Goal: Task Accomplishment & Management: Manage account settings

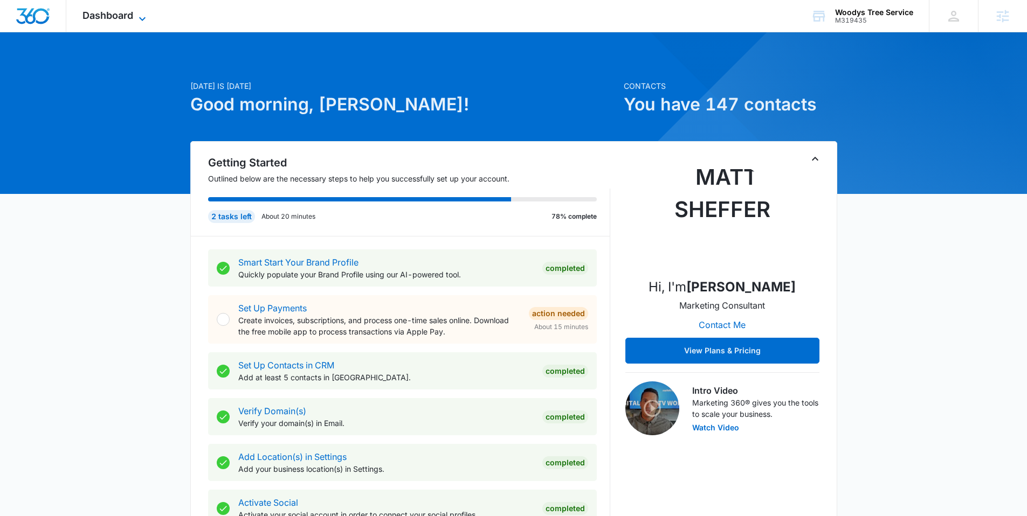
click at [148, 15] on icon at bounding box center [142, 18] width 13 height 13
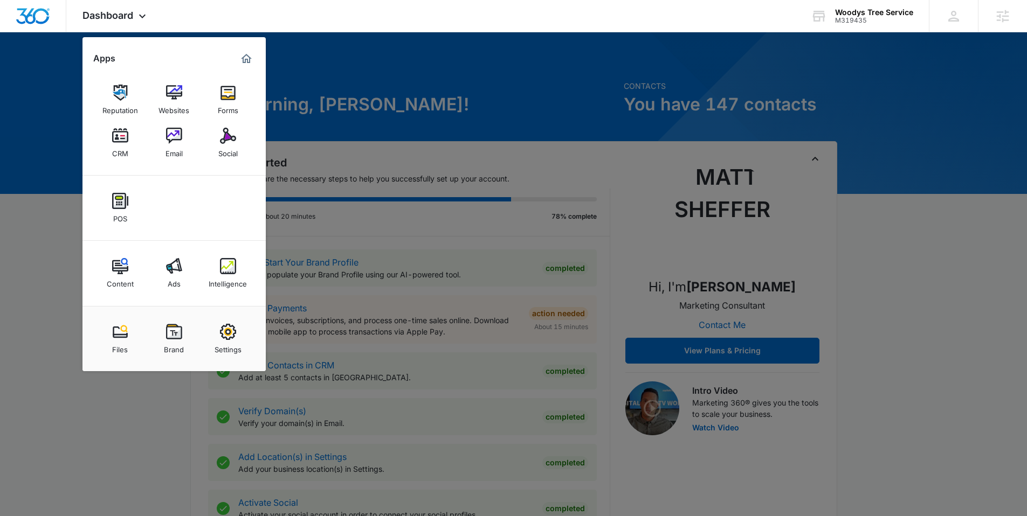
click at [225, 273] on img at bounding box center [228, 266] width 16 height 16
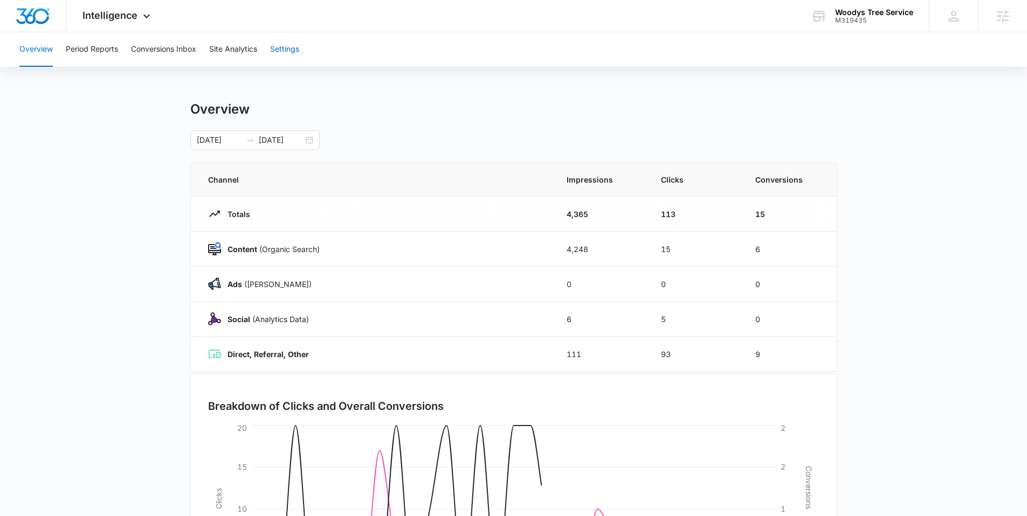
click at [281, 57] on button "Settings" at bounding box center [284, 49] width 29 height 34
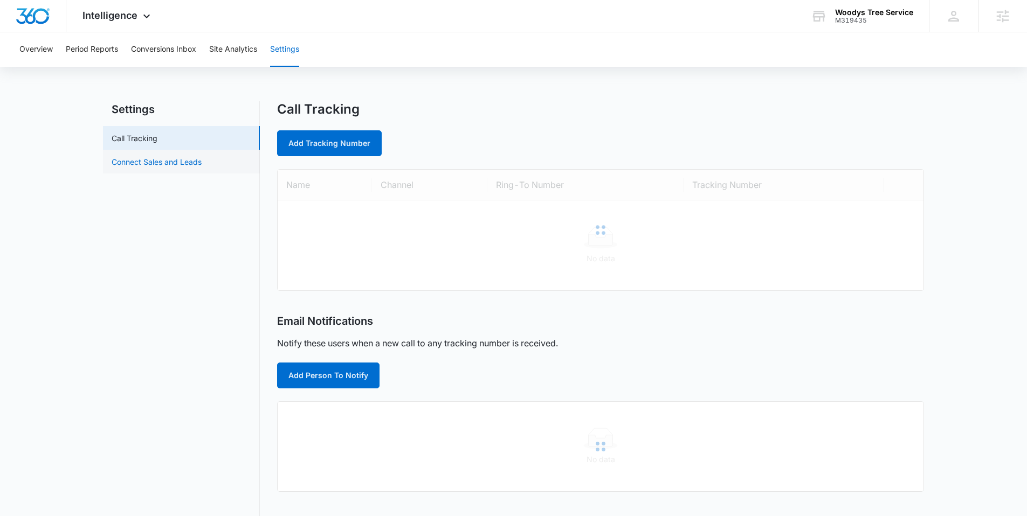
click at [158, 165] on link "Connect Sales and Leads" at bounding box center [157, 161] width 90 height 11
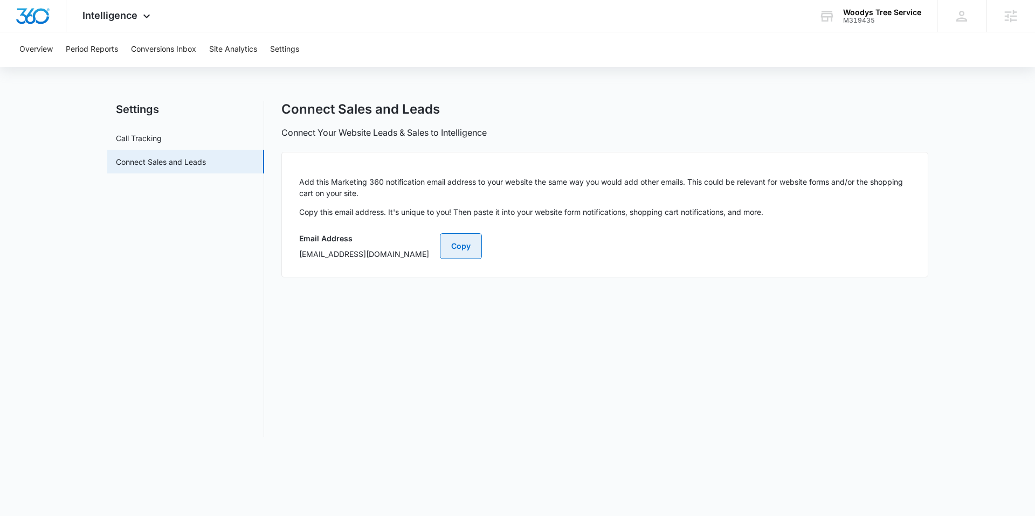
click at [482, 252] on button "Copy" at bounding box center [461, 246] width 42 height 26
